Goal: Information Seeking & Learning: Learn about a topic

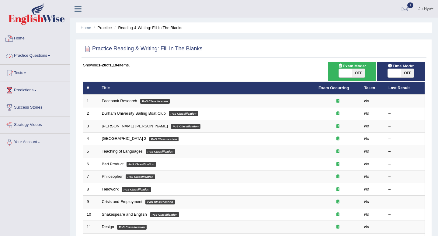
click at [47, 57] on link "Practice Questions" at bounding box center [34, 54] width 69 height 15
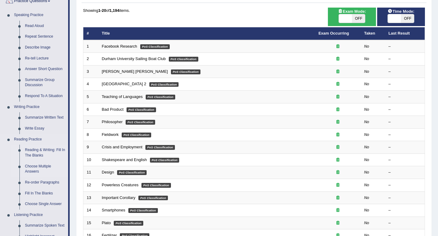
scroll to position [55, 0]
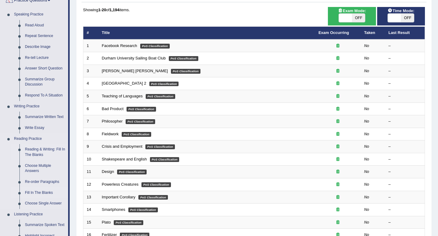
click at [48, 191] on link "Fill In The Blanks" at bounding box center [45, 193] width 46 height 11
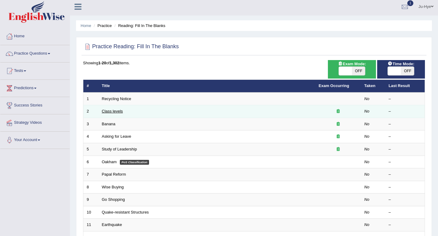
click at [116, 113] on link "Class levels" at bounding box center [112, 111] width 21 height 5
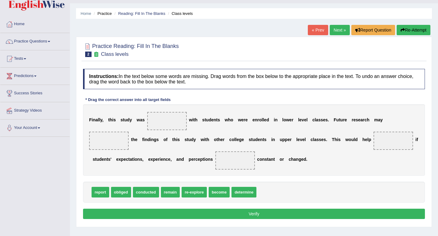
scroll to position [17, 0]
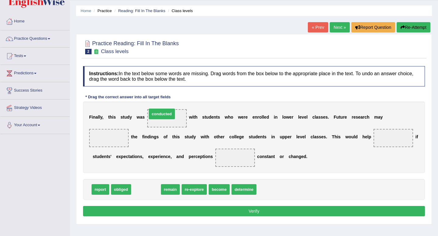
drag, startPoint x: 147, startPoint y: 191, endPoint x: 163, endPoint y: 116, distance: 77.3
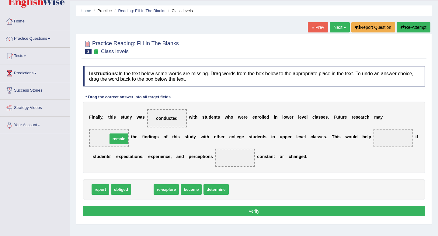
drag, startPoint x: 142, startPoint y: 191, endPoint x: 117, endPoint y: 141, distance: 55.7
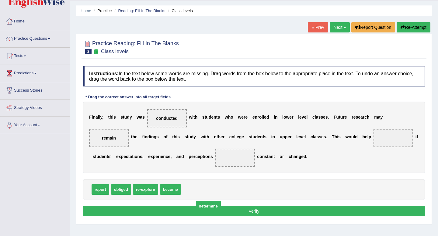
drag, startPoint x: 194, startPoint y: 192, endPoint x: 234, endPoint y: 207, distance: 42.5
drag, startPoint x: 104, startPoint y: 141, endPoint x: 273, endPoint y: 202, distance: 179.6
drag, startPoint x: 223, startPoint y: 190, endPoint x: 232, endPoint y: 160, distance: 30.9
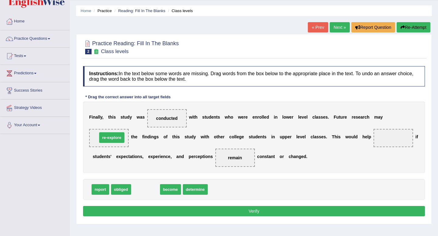
drag, startPoint x: 150, startPoint y: 189, endPoint x: 116, endPoint y: 137, distance: 61.9
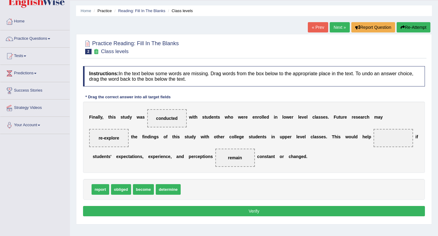
click at [183, 210] on button "Verify" at bounding box center [254, 211] width 342 height 10
drag, startPoint x: 163, startPoint y: 191, endPoint x: 386, endPoint y: 140, distance: 228.6
click at [329, 211] on button "Verify" at bounding box center [254, 211] width 342 height 10
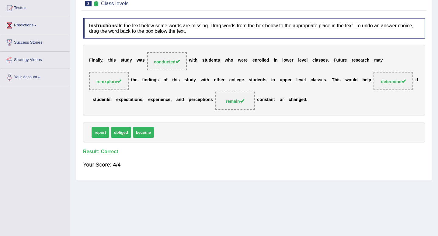
scroll to position [0, 0]
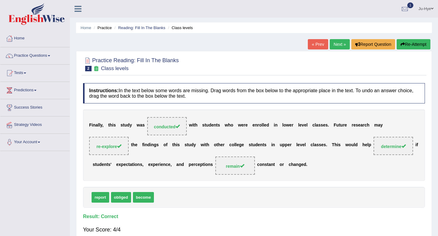
click at [336, 44] on link "Next »" at bounding box center [339, 44] width 20 height 10
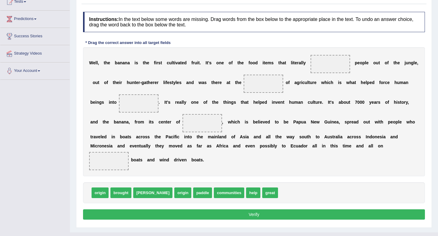
scroll to position [71, 0]
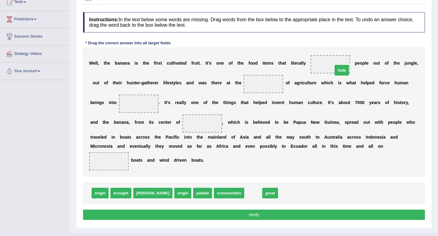
drag, startPoint x: 229, startPoint y: 193, endPoint x: 318, endPoint y: 69, distance: 152.3
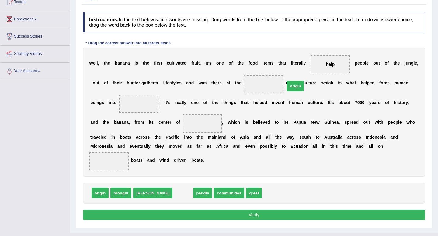
drag, startPoint x: 160, startPoint y: 193, endPoint x: 268, endPoint y: 87, distance: 151.5
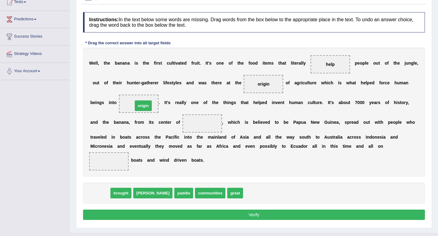
drag, startPoint x: 96, startPoint y: 193, endPoint x: 139, endPoint y: 105, distance: 97.7
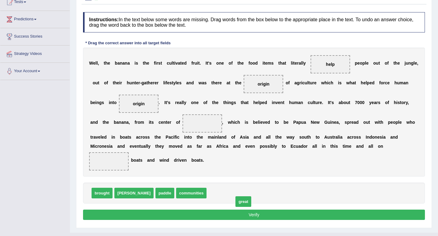
drag, startPoint x: 193, startPoint y: 195, endPoint x: 211, endPoint y: 206, distance: 21.1
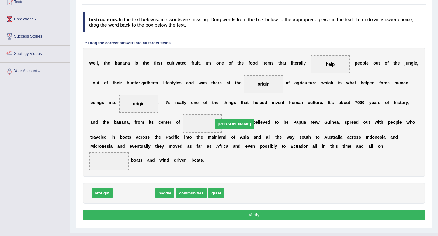
drag, startPoint x: 123, startPoint y: 193, endPoint x: 211, endPoint y: 122, distance: 113.4
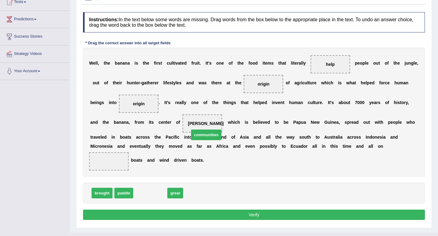
drag, startPoint x: 148, startPoint y: 194, endPoint x: 201, endPoint y: 122, distance: 89.8
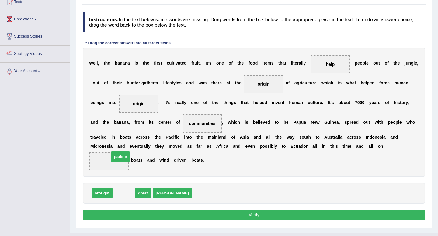
drag, startPoint x: 123, startPoint y: 194, endPoint x: 113, endPoint y: 162, distance: 33.5
click at [169, 216] on button "Verify" at bounding box center [254, 215] width 342 height 10
